Goal: Navigation & Orientation: Find specific page/section

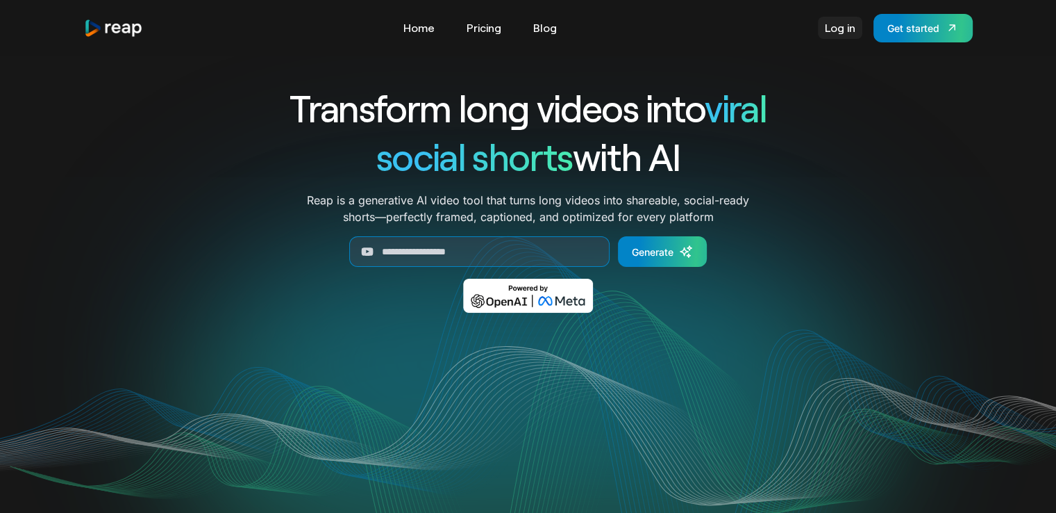
click at [843, 31] on link "Log in" at bounding box center [840, 28] width 44 height 22
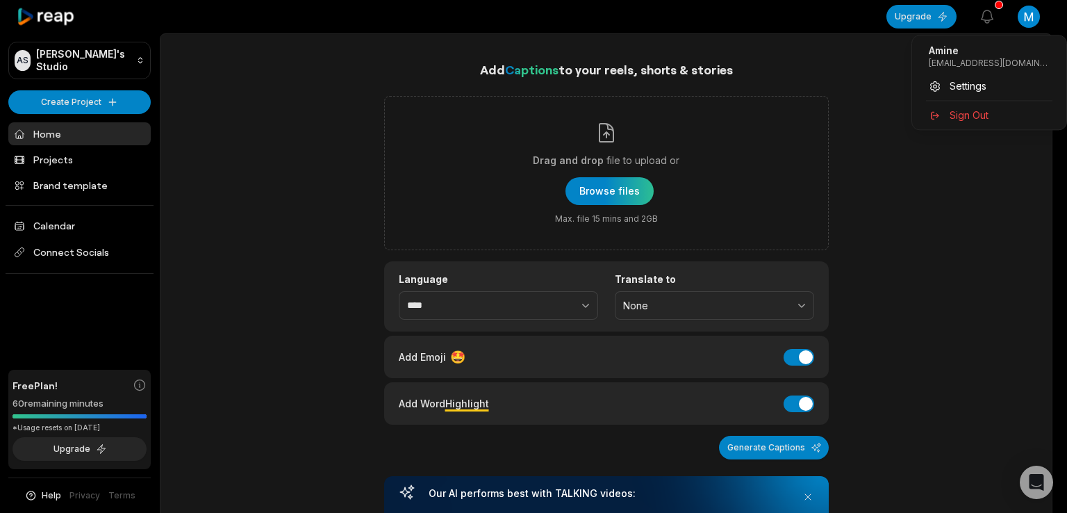
click at [1031, 16] on html "AS [PERSON_NAME]'s Studio Create Project Home Projects Brand template Calendar …" at bounding box center [533, 256] width 1067 height 513
click at [975, 170] on html "AS [PERSON_NAME]'s Studio Create Project Home Projects Brand template Calendar …" at bounding box center [533, 256] width 1067 height 513
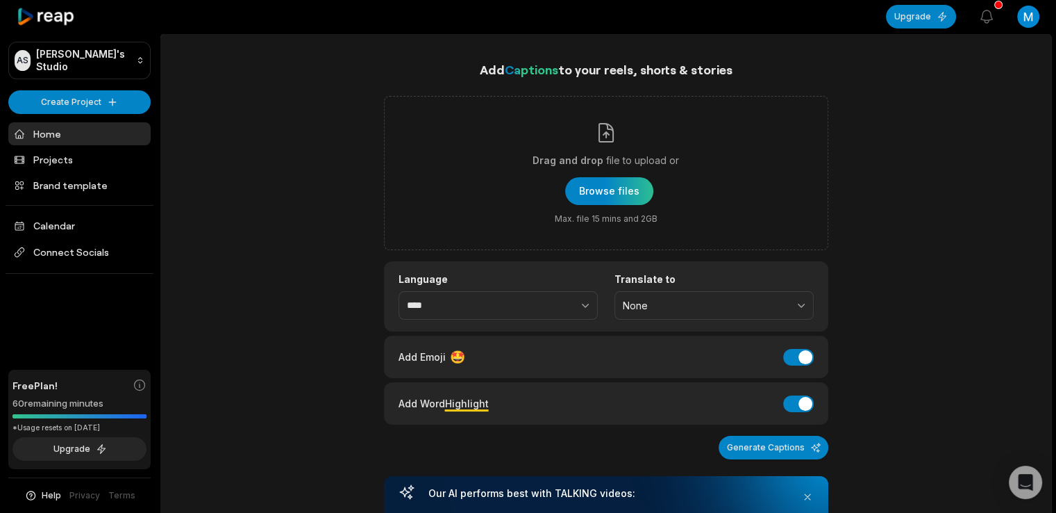
click at [99, 131] on link "Home" at bounding box center [79, 133] width 142 height 23
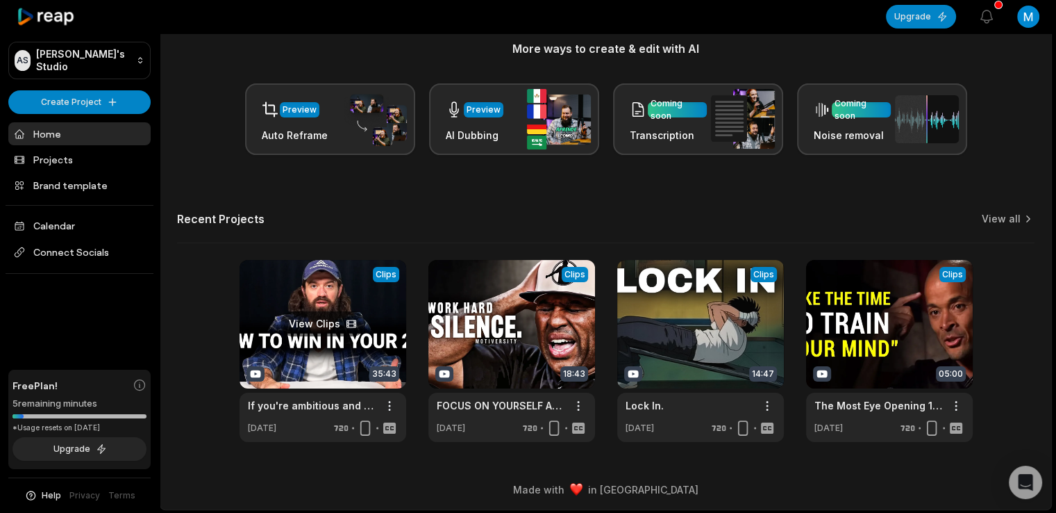
scroll to position [179, 0]
click at [330, 298] on link at bounding box center [323, 351] width 167 height 182
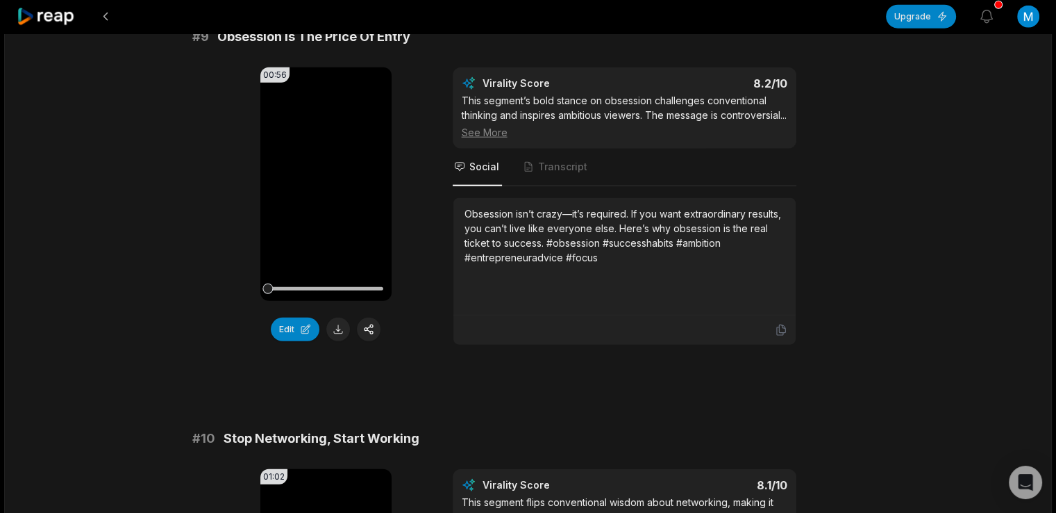
scroll to position [3820, 0]
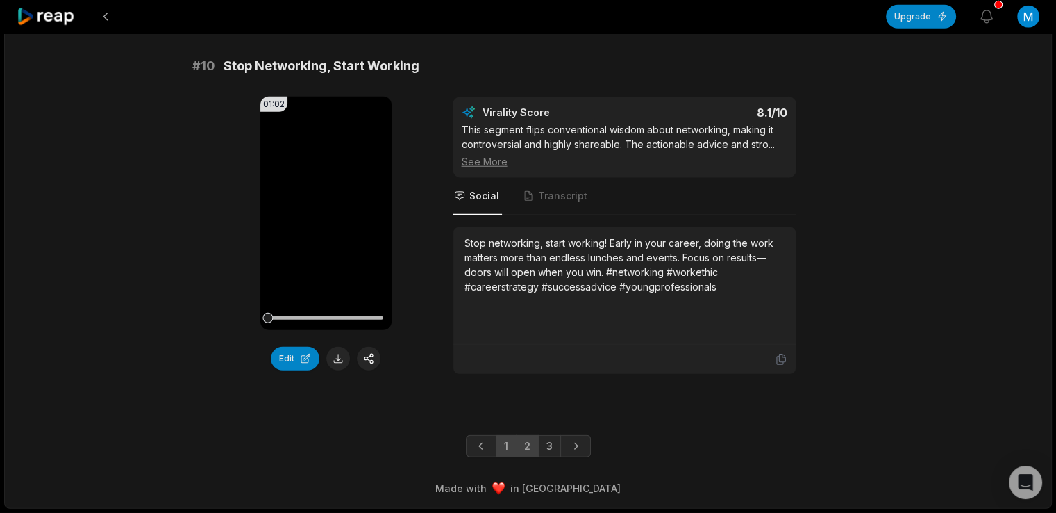
click at [528, 456] on link "2" at bounding box center [527, 446] width 23 height 22
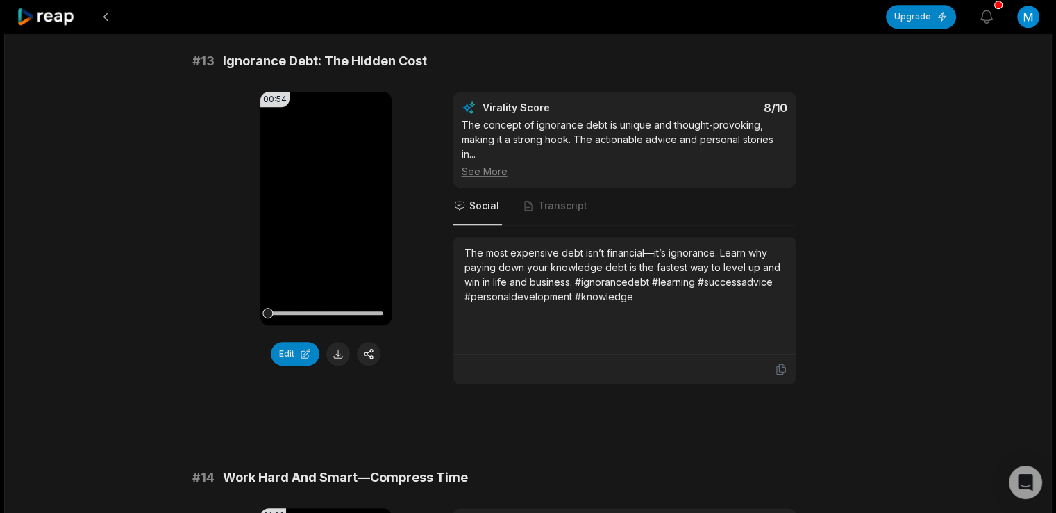
scroll to position [953, 0]
